Goal: Information Seeking & Learning: Learn about a topic

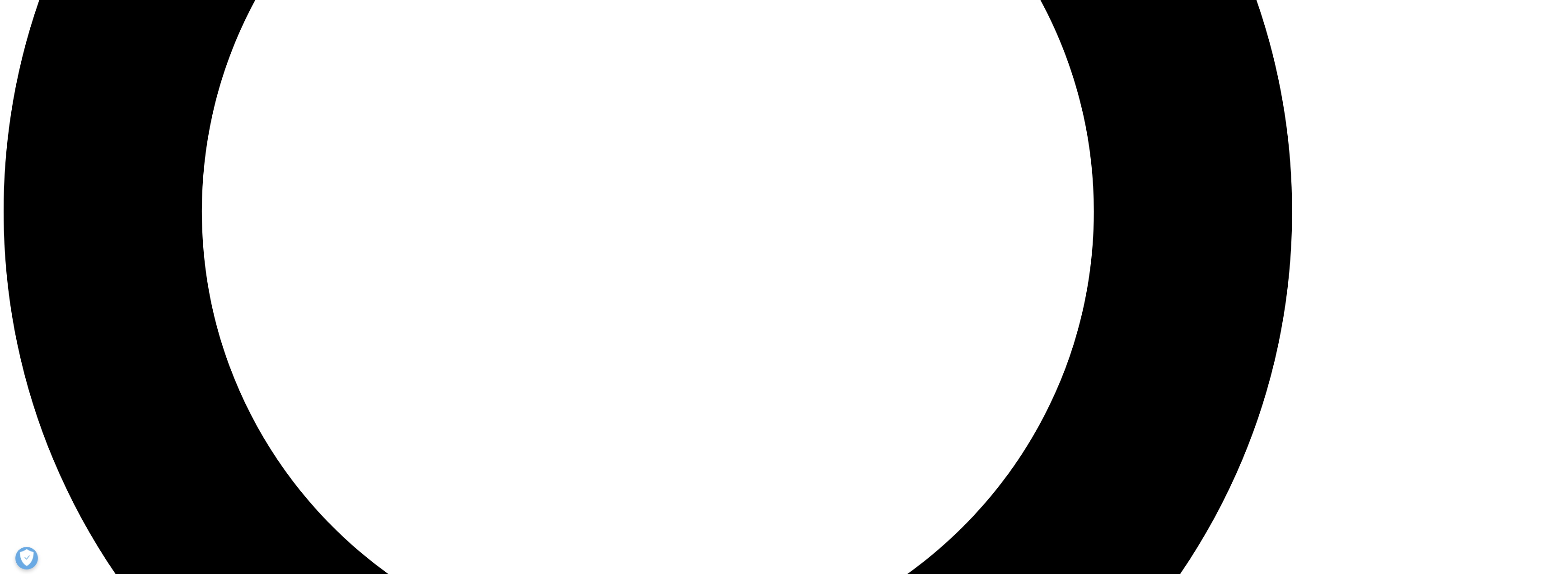
scroll to position [2033, 0]
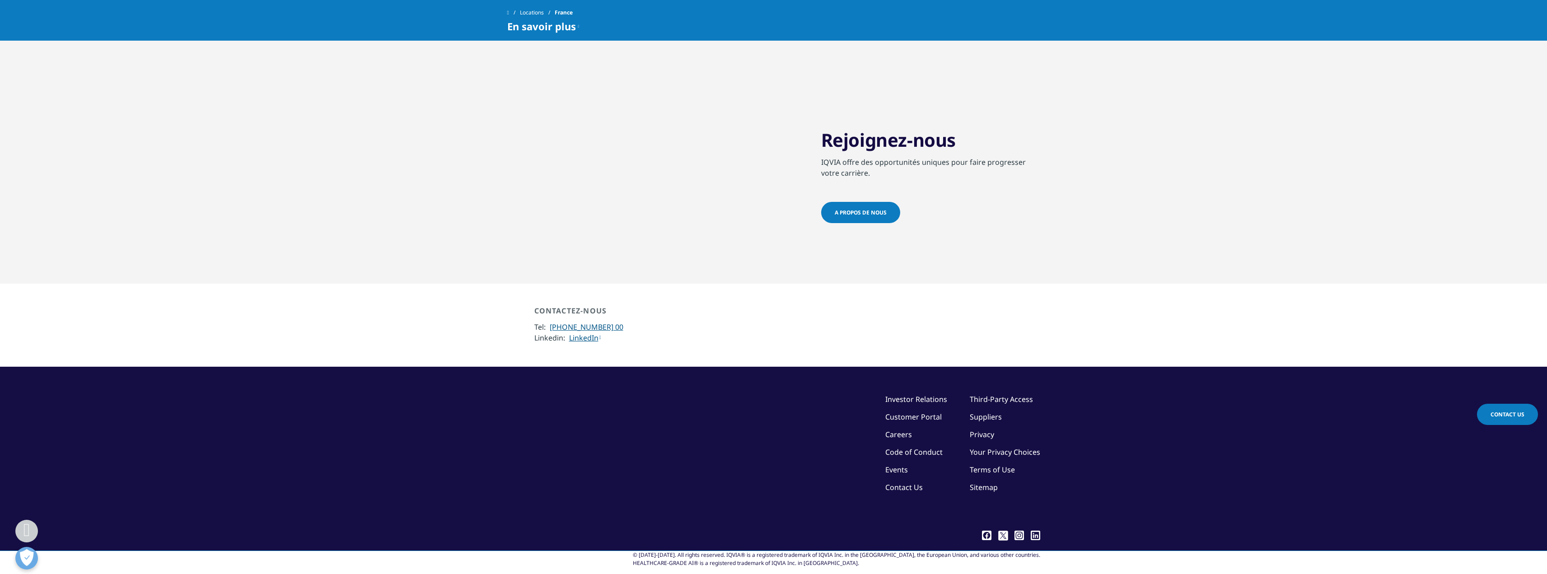
click at [574, 26] on span "En savoir plus" at bounding box center [541, 26] width 69 height 11
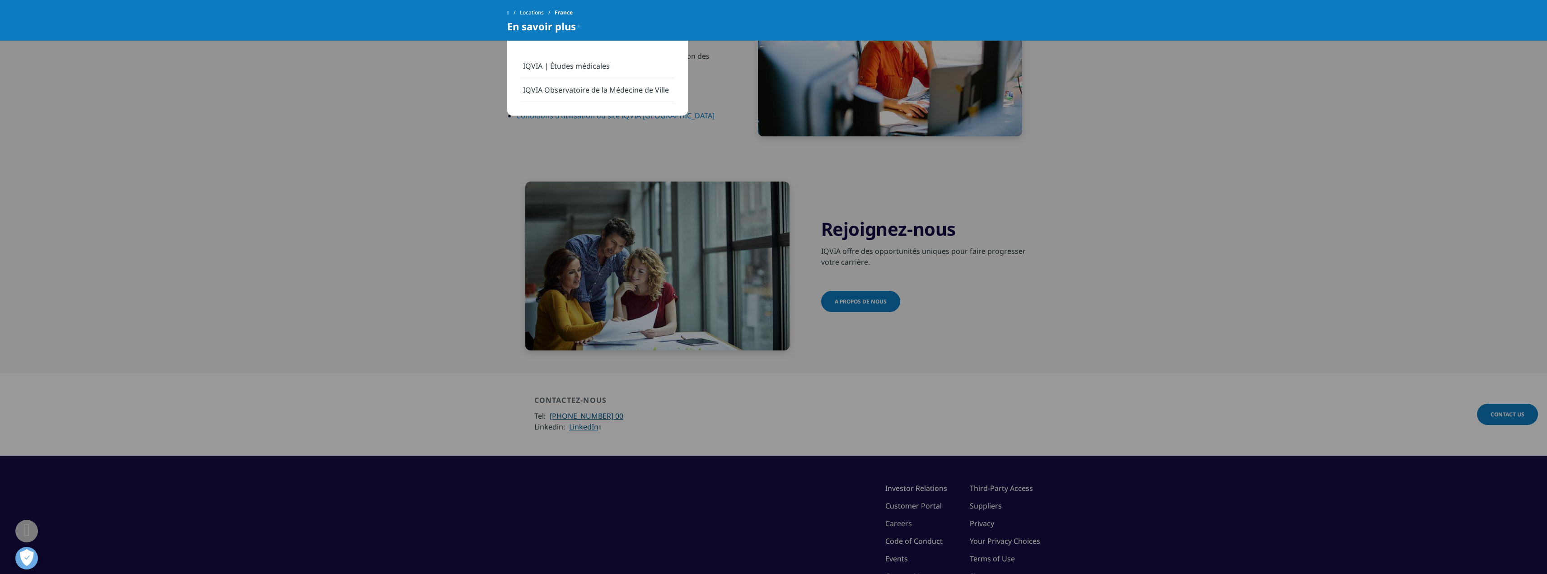
click at [557, 67] on link "IQVIA | Études médicales" at bounding box center [598, 66] width 154 height 24
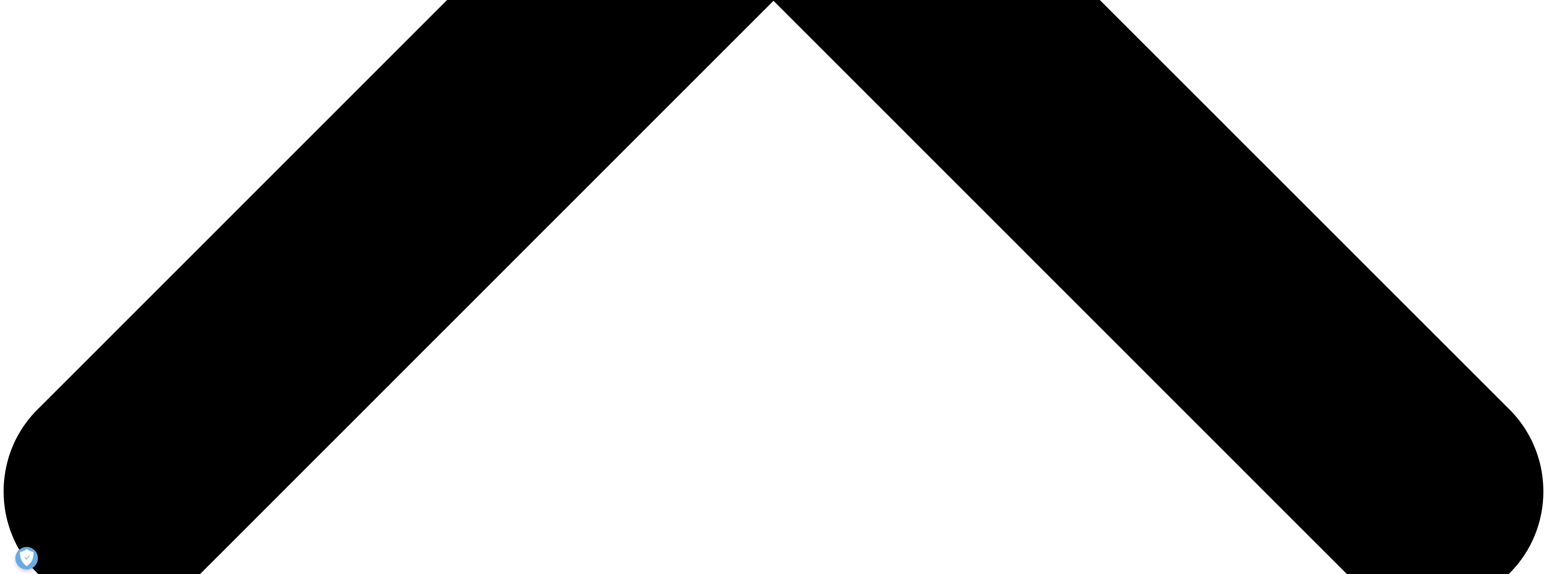
scroll to position [1001, 0]
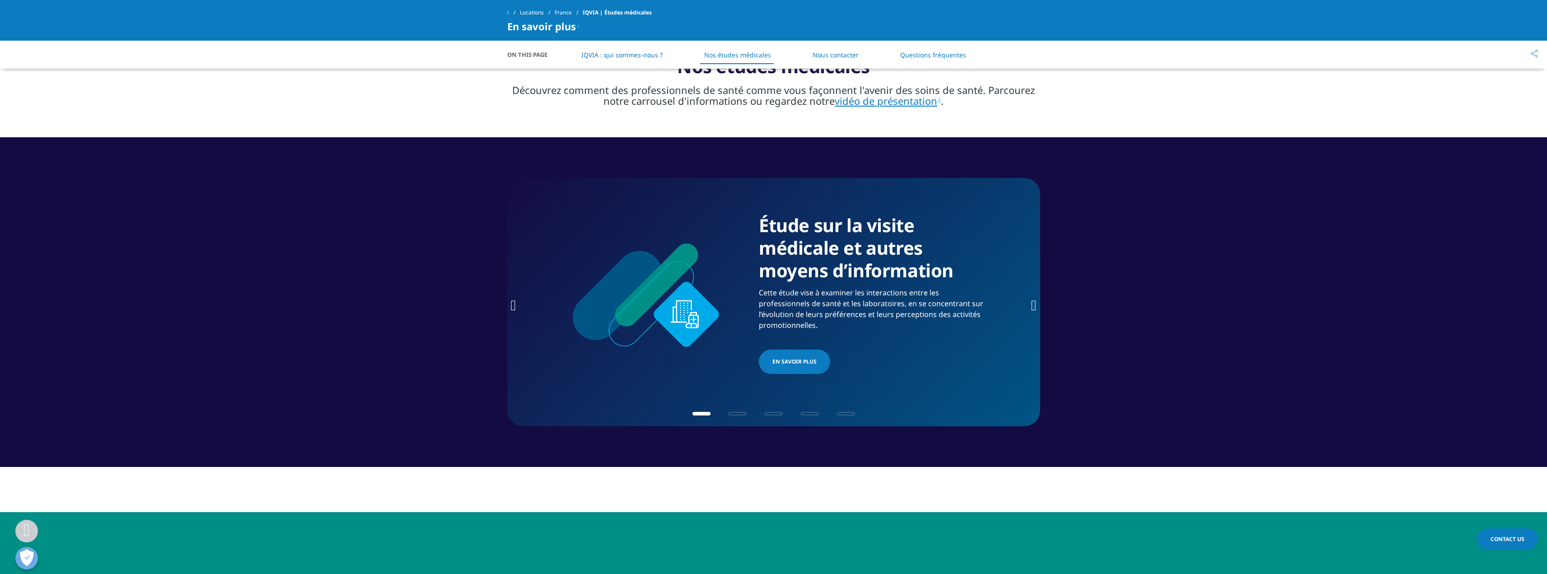
click at [1032, 304] on icon "Next slide" at bounding box center [1033, 305] width 5 height 14
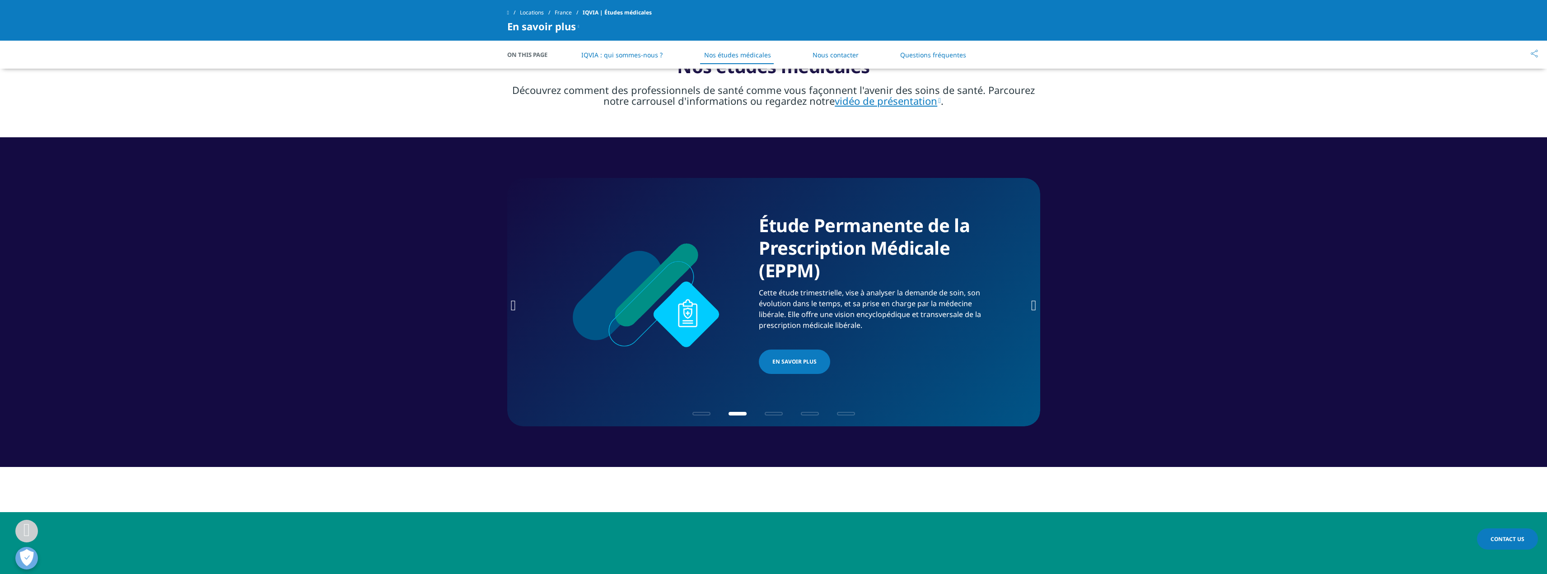
click at [1032, 304] on icon "Next slide" at bounding box center [1033, 305] width 5 height 14
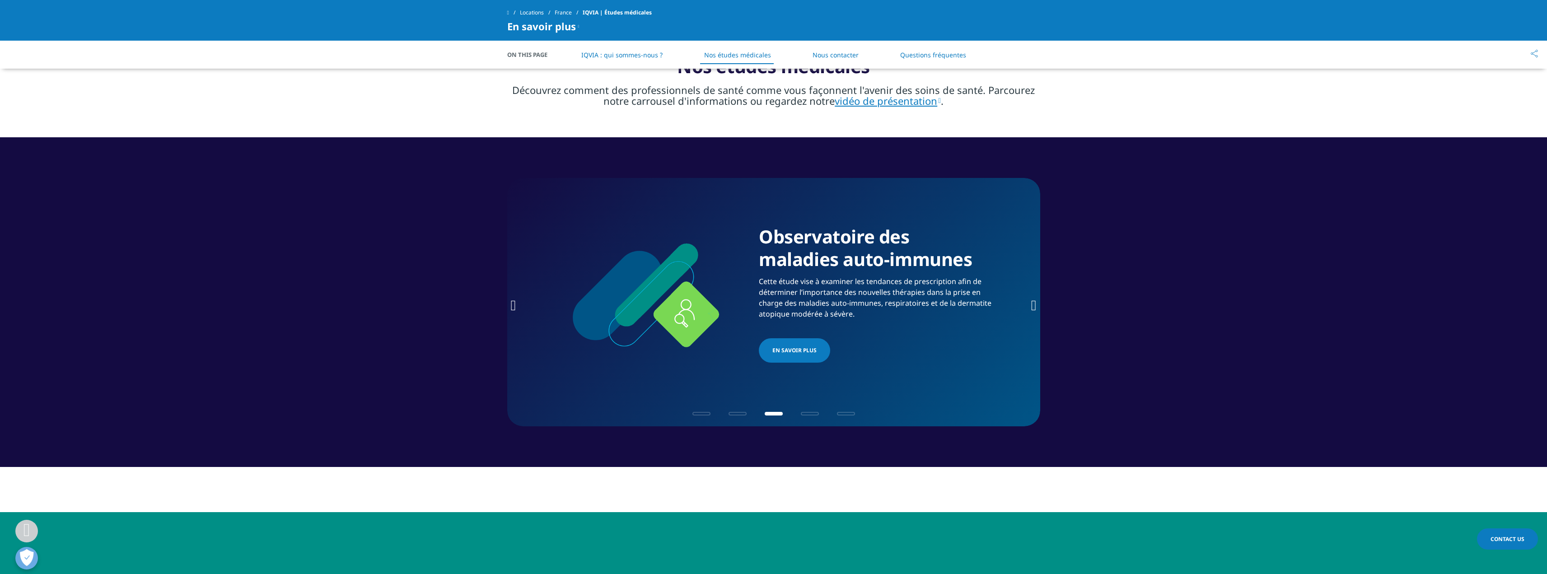
click at [1032, 304] on icon "Next slide" at bounding box center [1033, 305] width 5 height 14
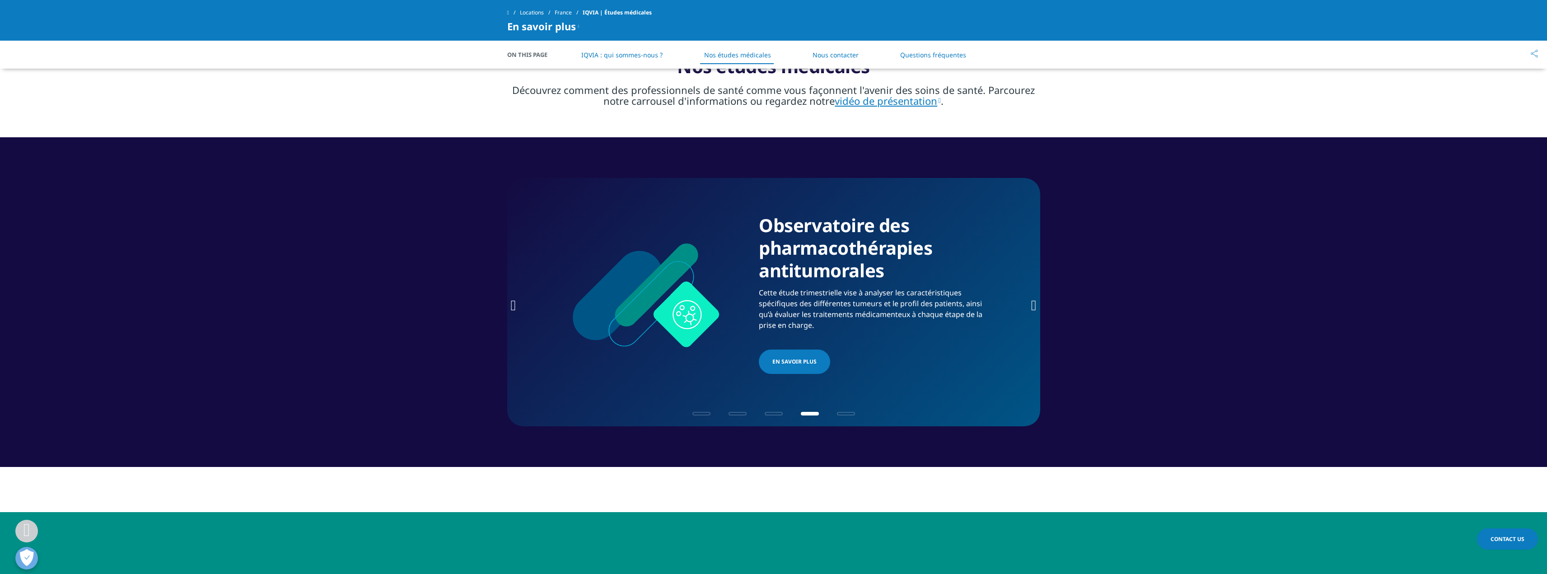
click at [1032, 304] on icon "Next slide" at bounding box center [1033, 305] width 5 height 14
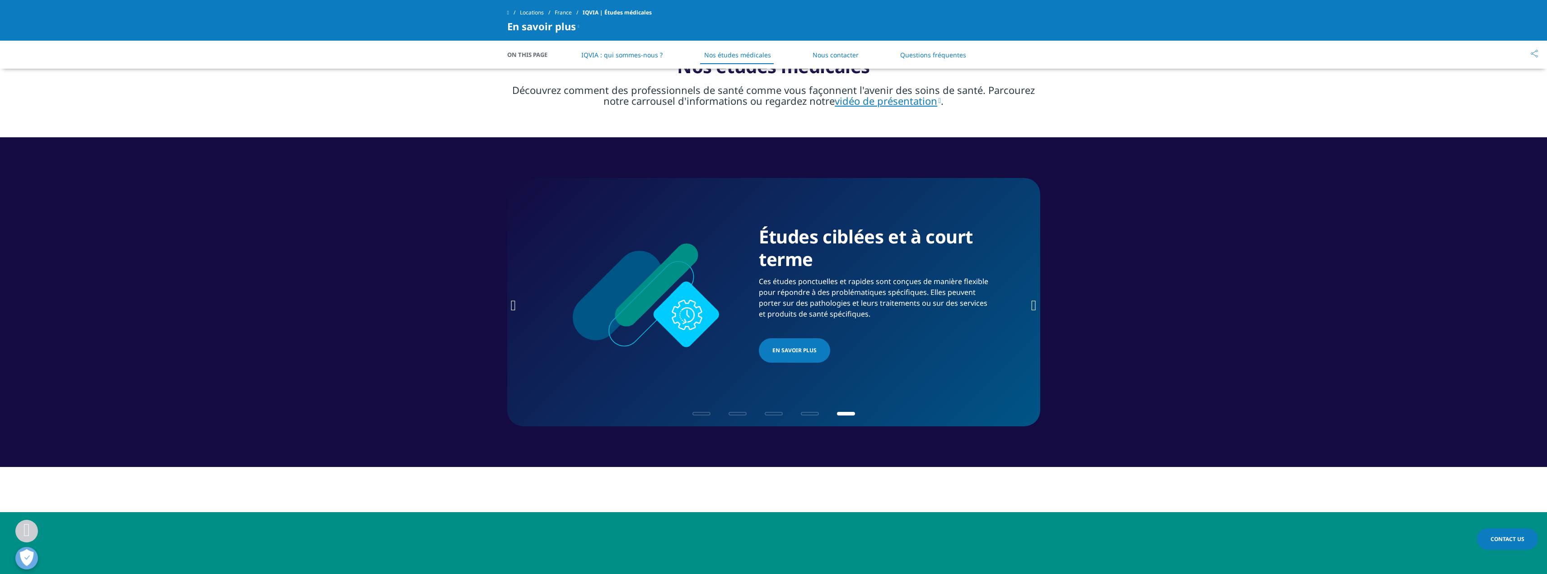
click at [1032, 304] on icon "Next slide" at bounding box center [1033, 305] width 5 height 14
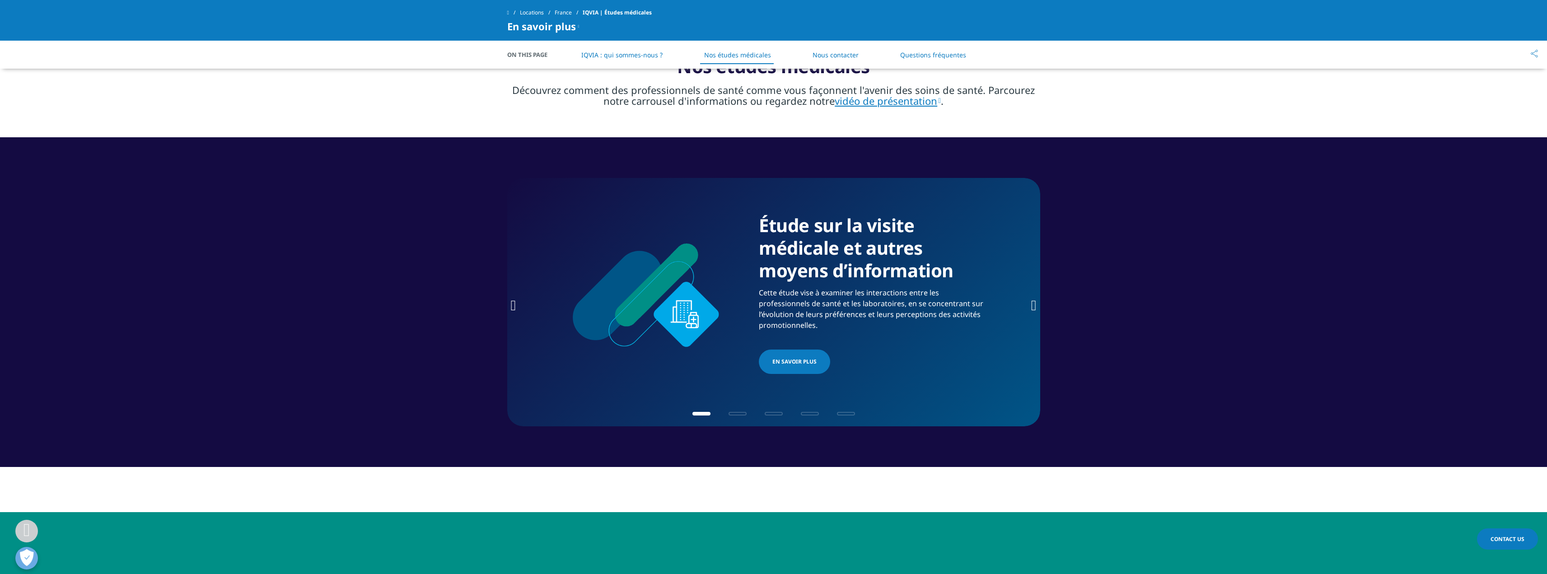
click at [1032, 304] on icon "Next slide" at bounding box center [1033, 305] width 5 height 14
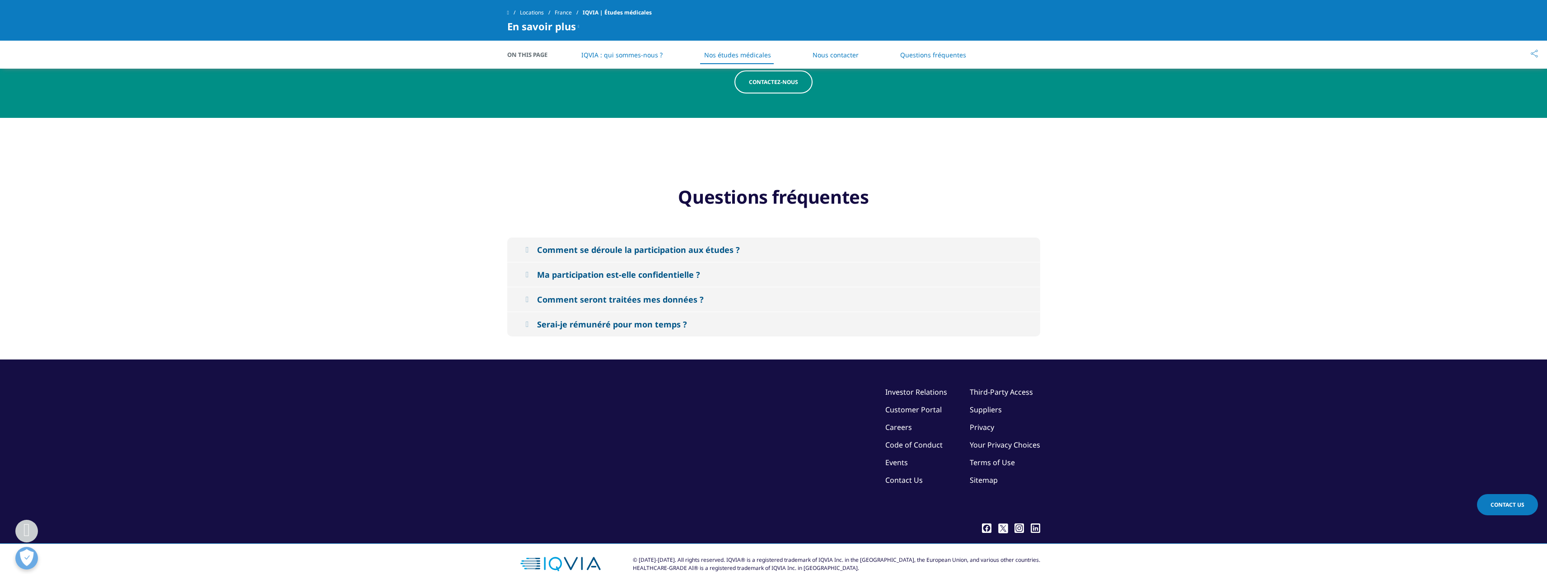
scroll to position [1566, 0]
